Goal: Entertainment & Leisure: Browse casually

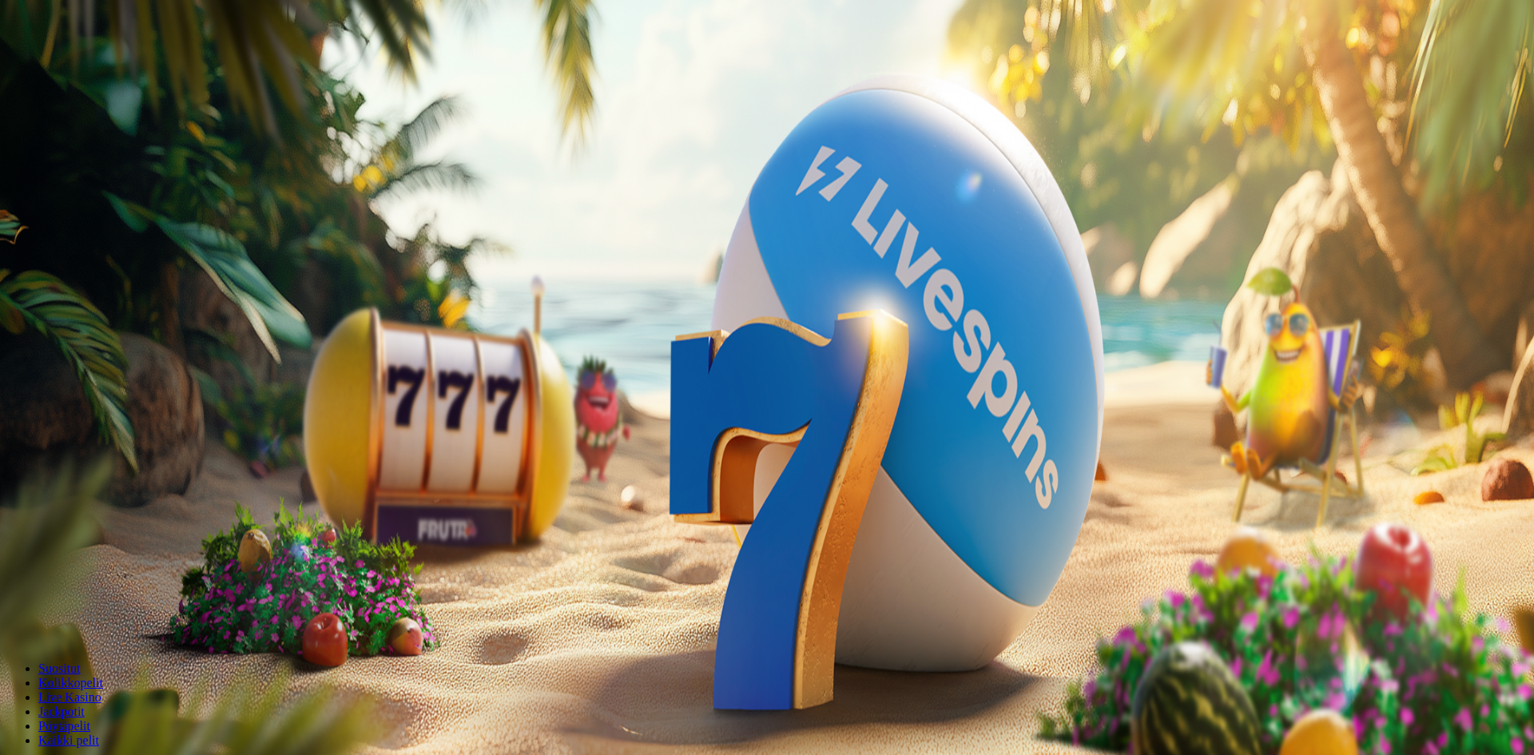
drag, startPoint x: 0, startPoint y: 0, endPoint x: 89, endPoint y: 166, distance: 188.7
click at [91, 64] on span "Kirjaudu" at bounding box center [110, 58] width 39 height 12
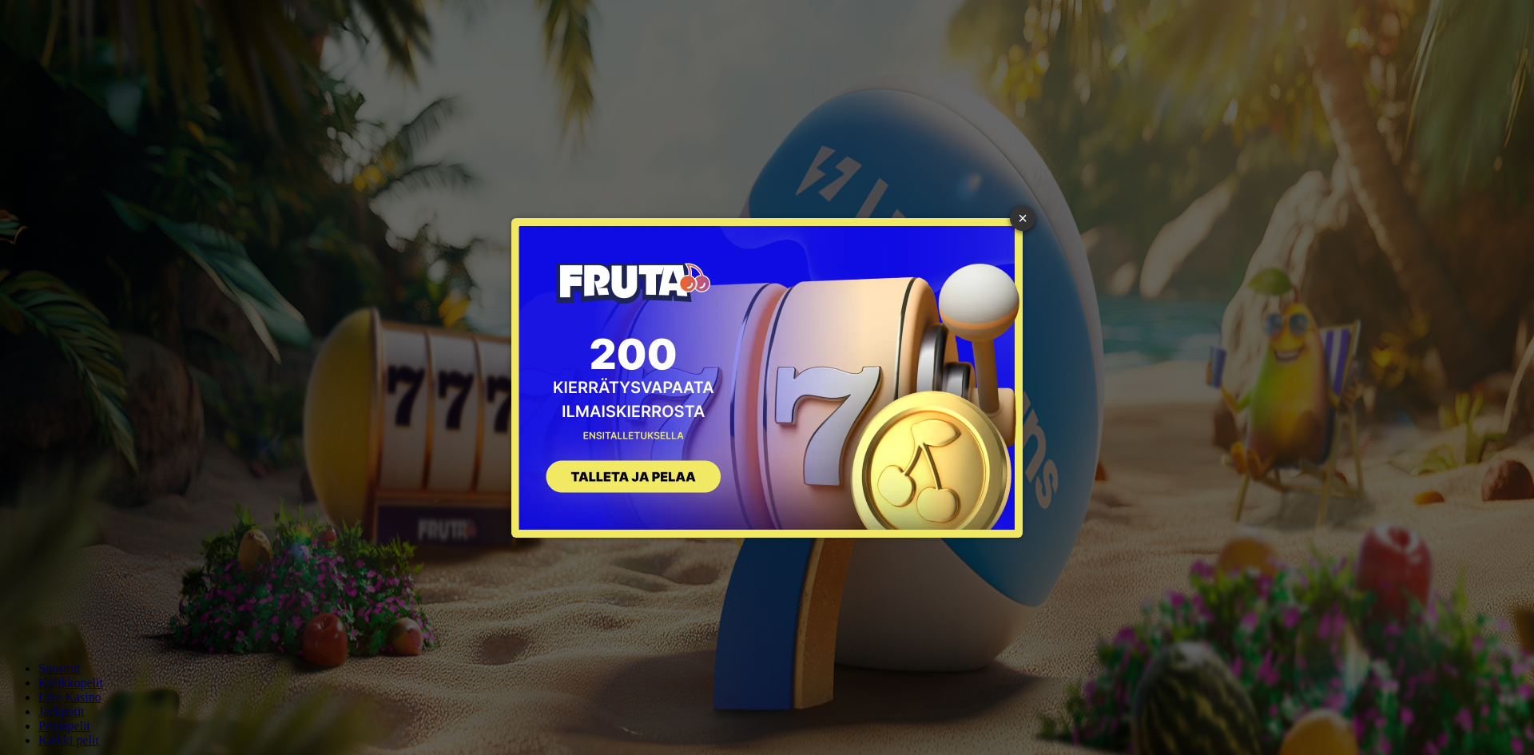
drag, startPoint x: 1022, startPoint y: 219, endPoint x: 623, endPoint y: 175, distance: 401.1
click at [1022, 219] on link "×" at bounding box center [1023, 218] width 26 height 26
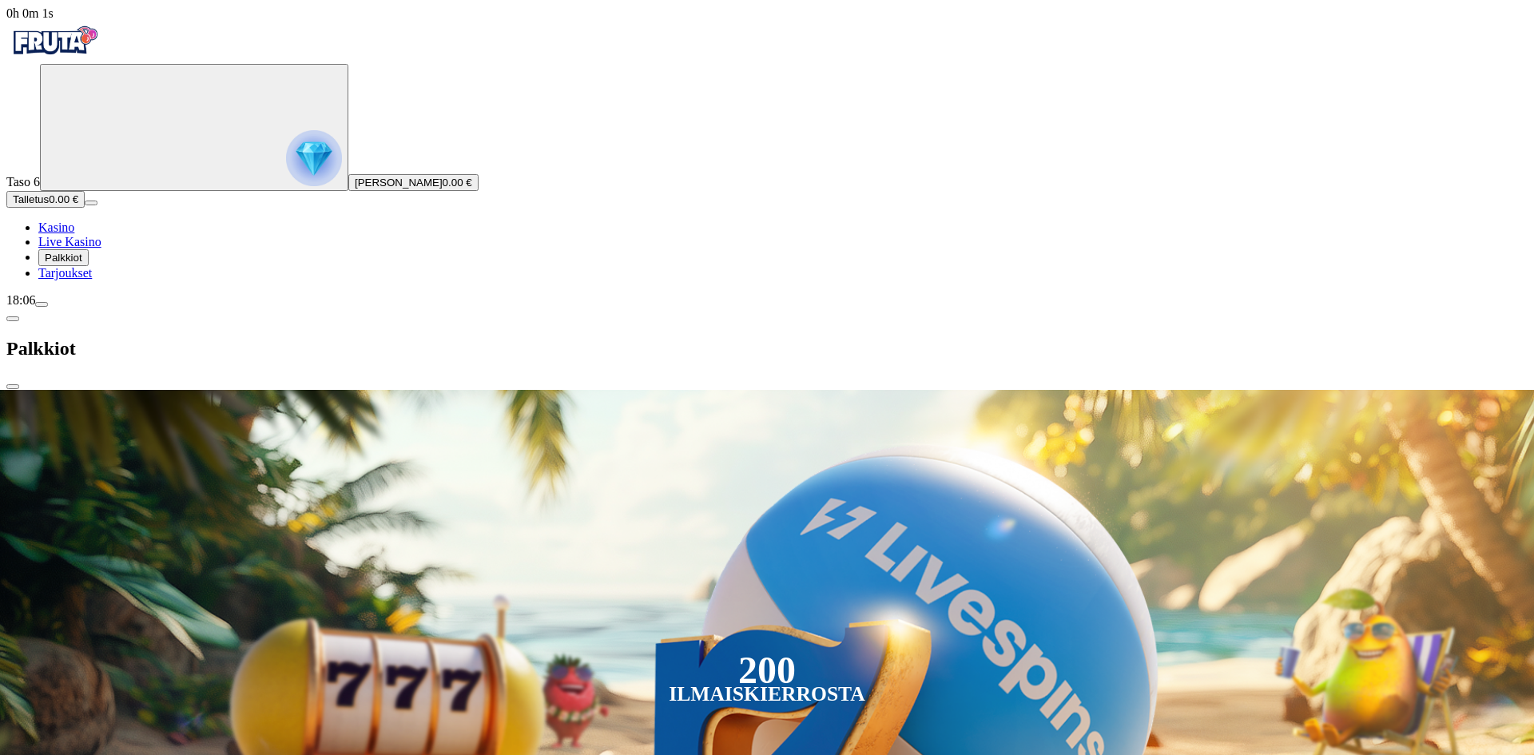
click at [82, 264] on span "Palkkiot" at bounding box center [64, 258] width 38 height 12
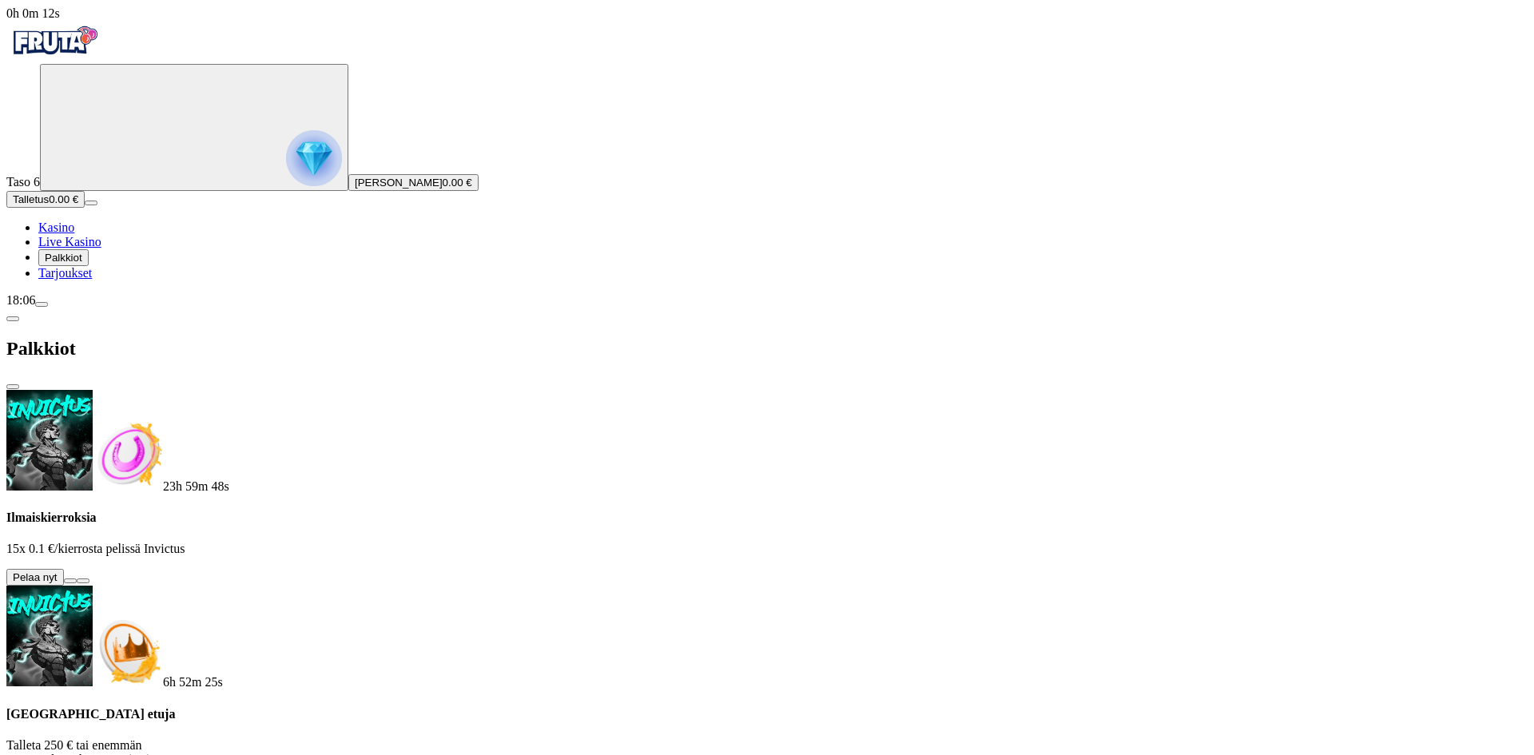
click at [77, 578] on button at bounding box center [70, 580] width 13 height 5
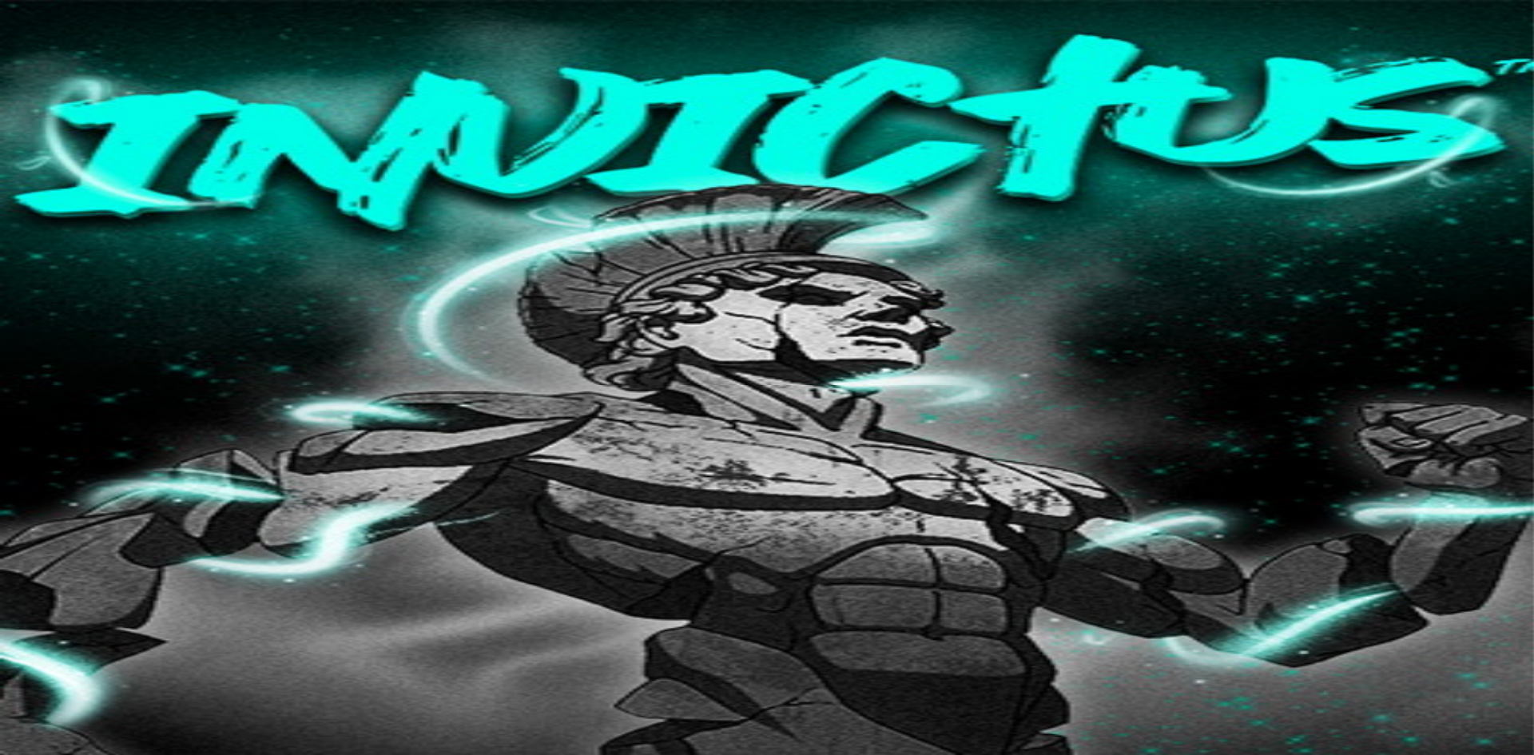
click at [77, 53] on img "Primary" at bounding box center [54, 41] width 96 height 40
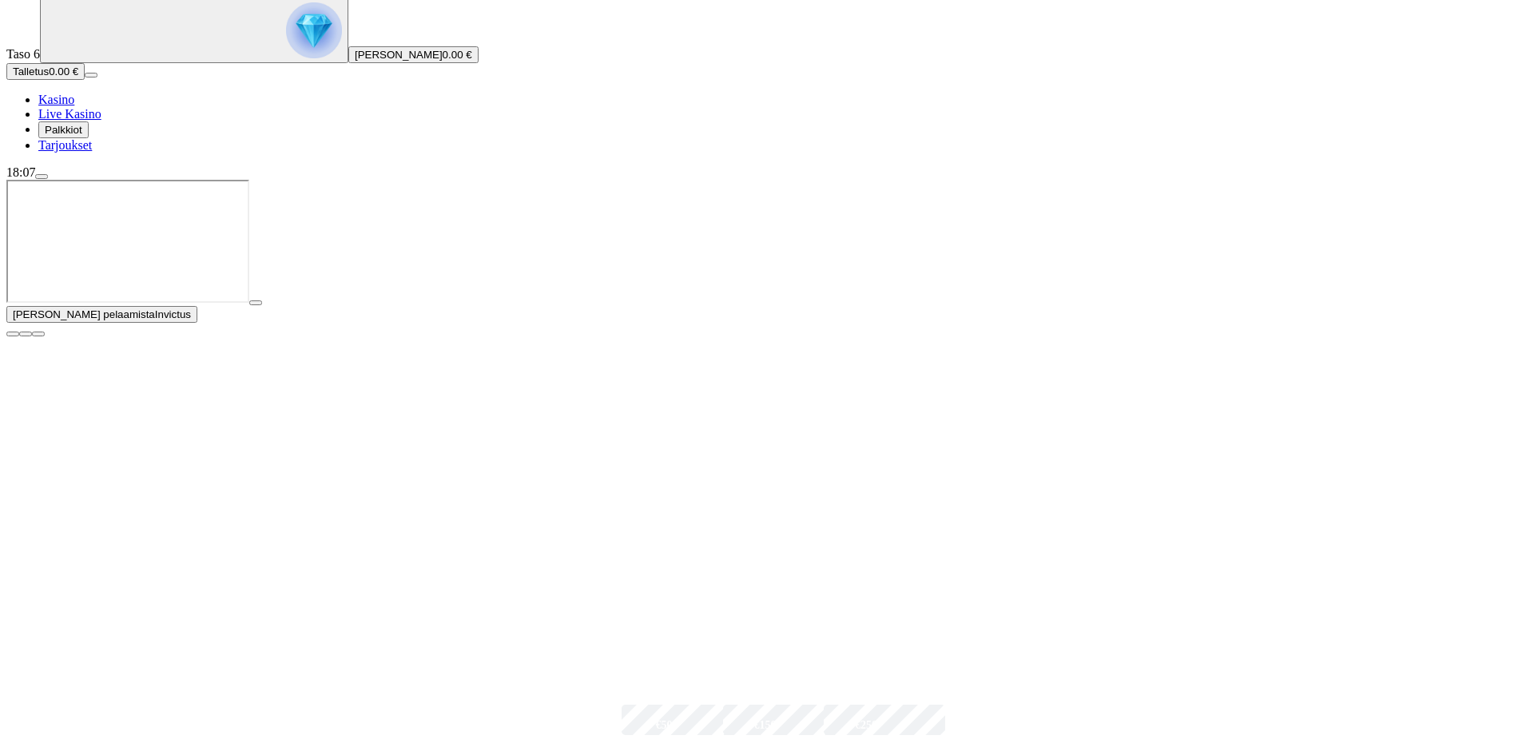
scroll to position [160, 0]
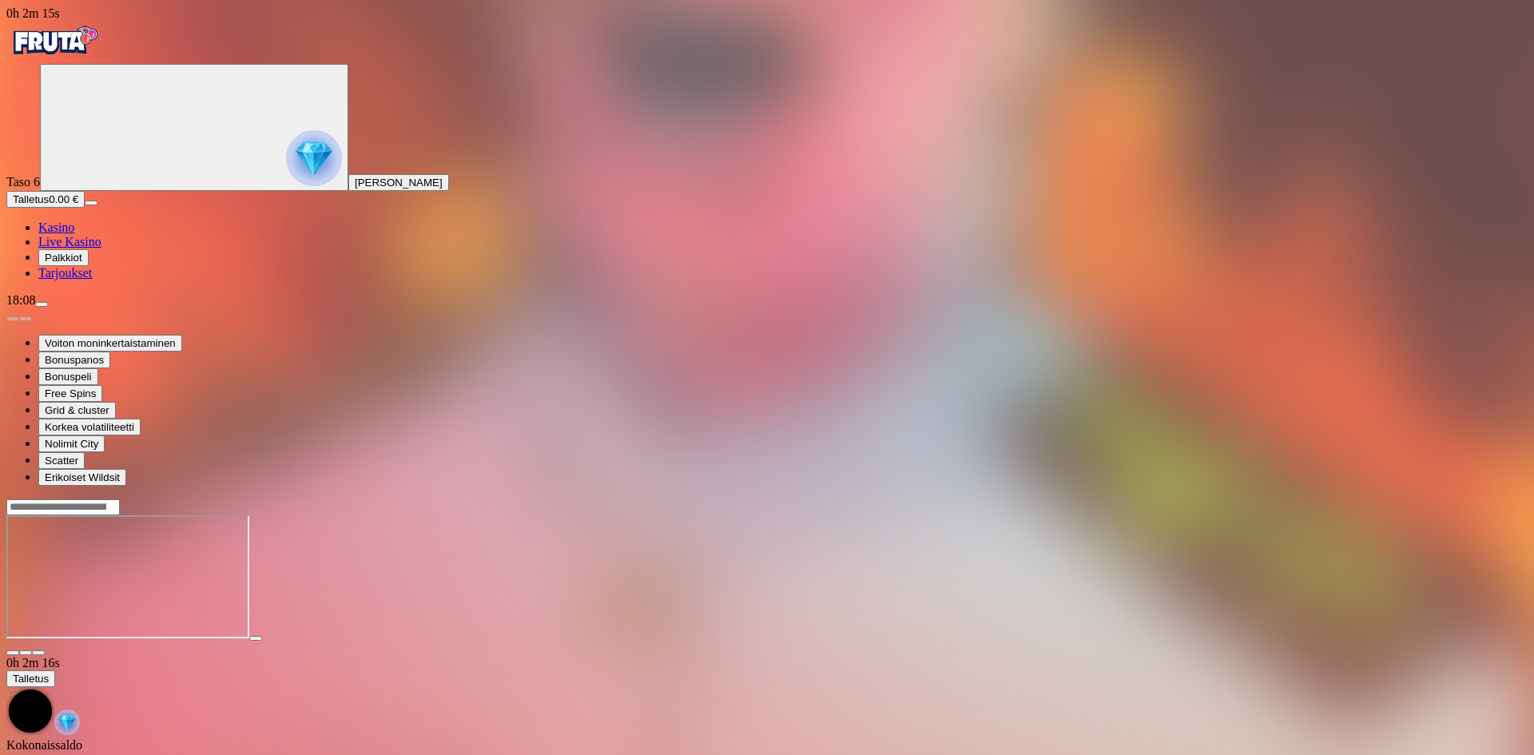
click at [74, 234] on span "Kasino" at bounding box center [56, 228] width 36 height 14
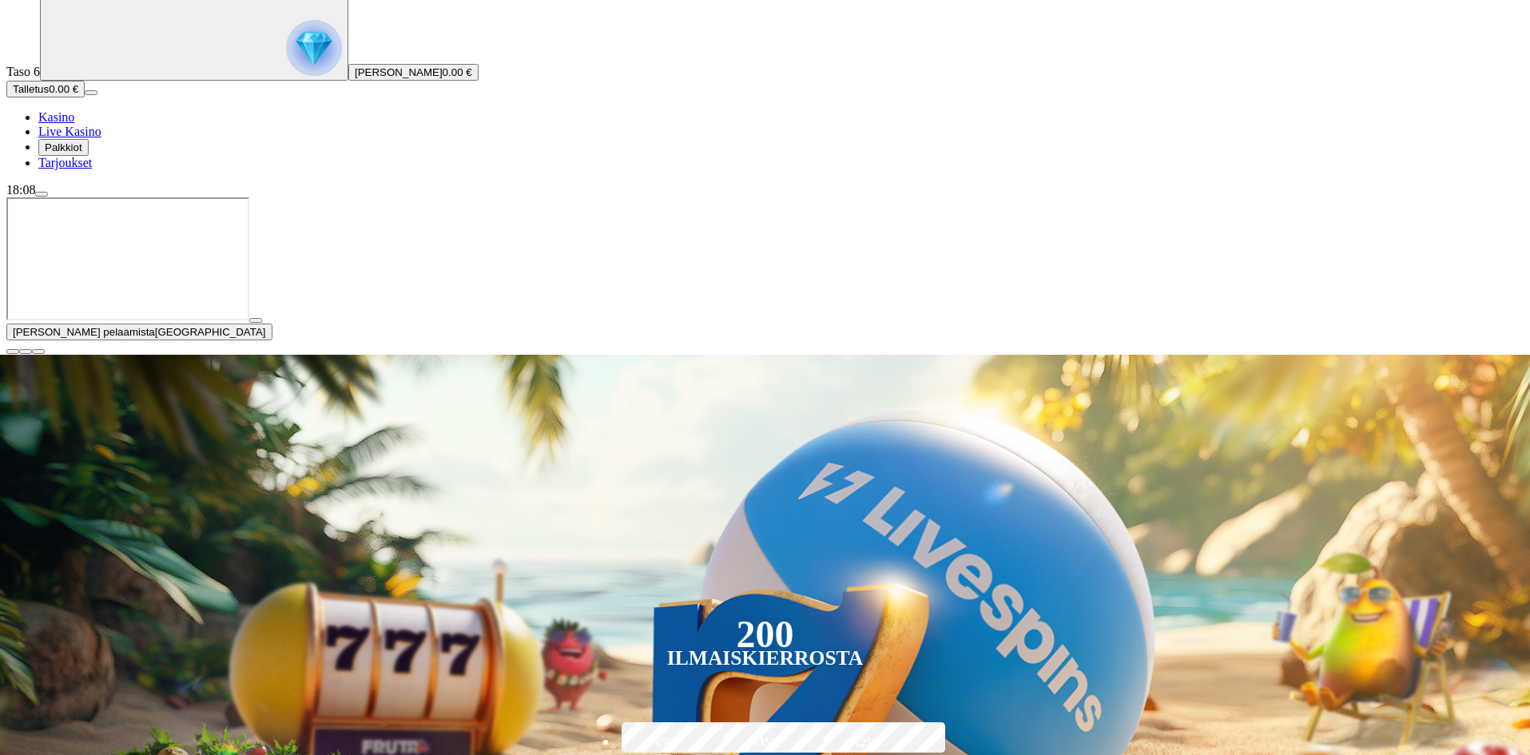
scroll to position [160, 0]
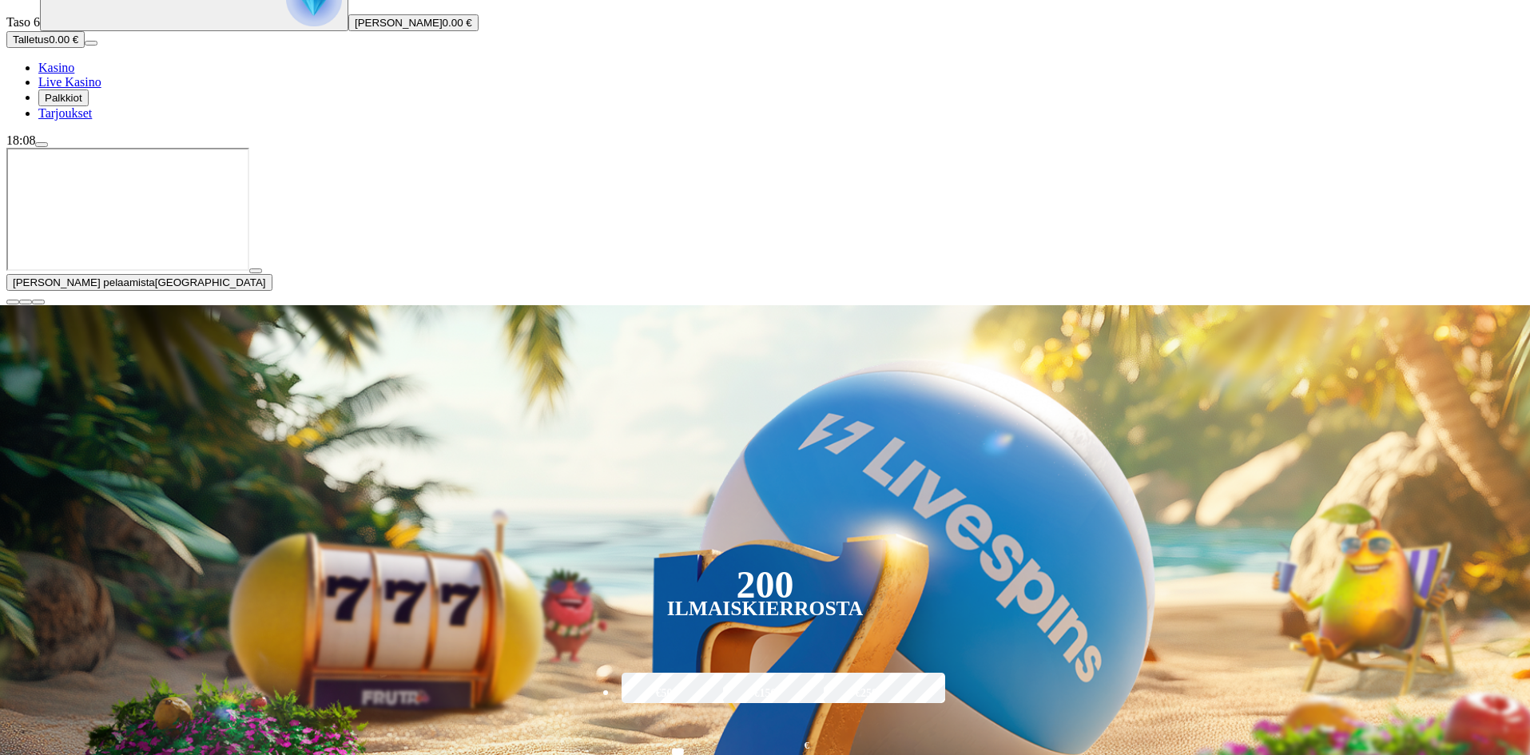
type input "******"
